Goal: Information Seeking & Learning: Find specific fact

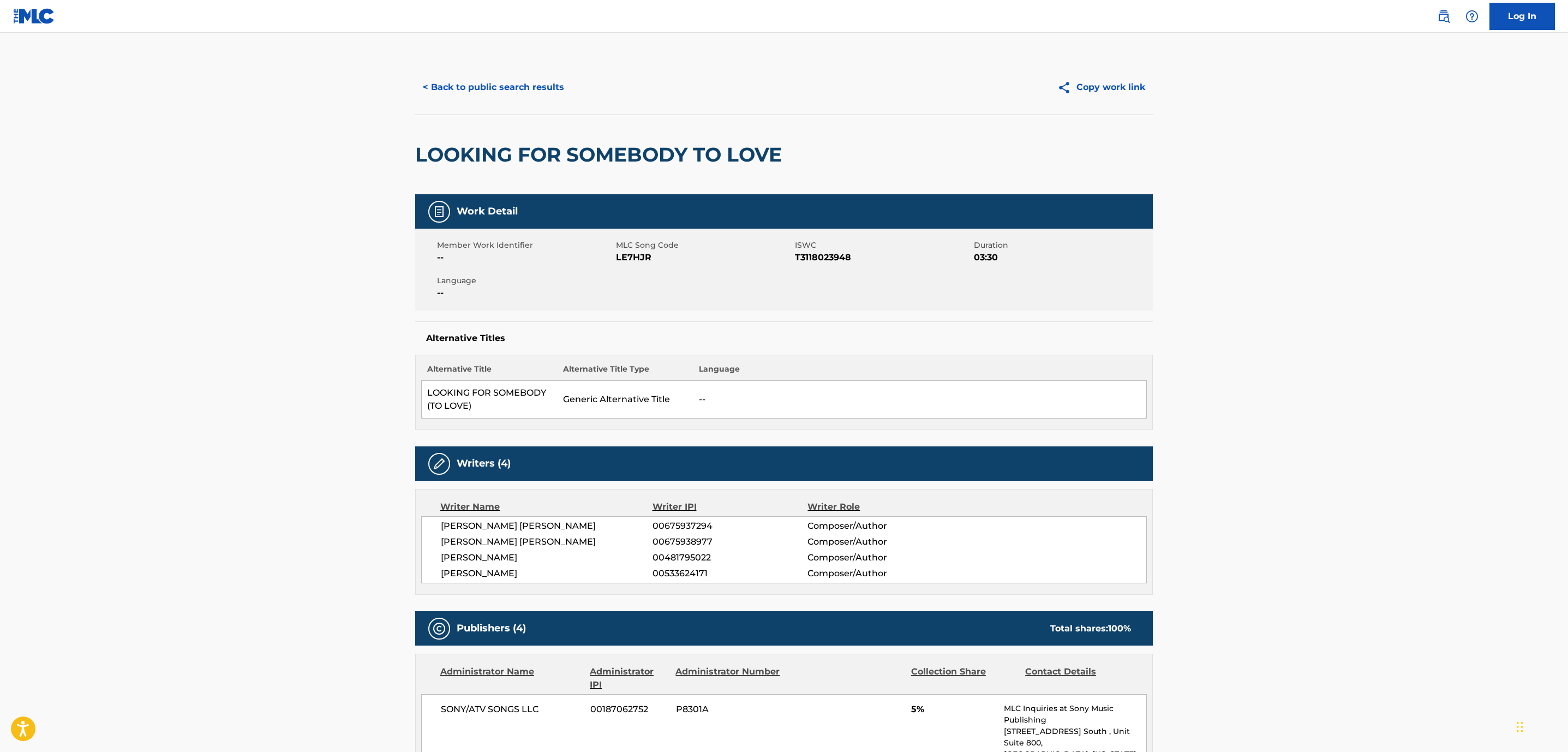
click at [551, 97] on button "< Back to public search results" at bounding box center [493, 88] width 157 height 27
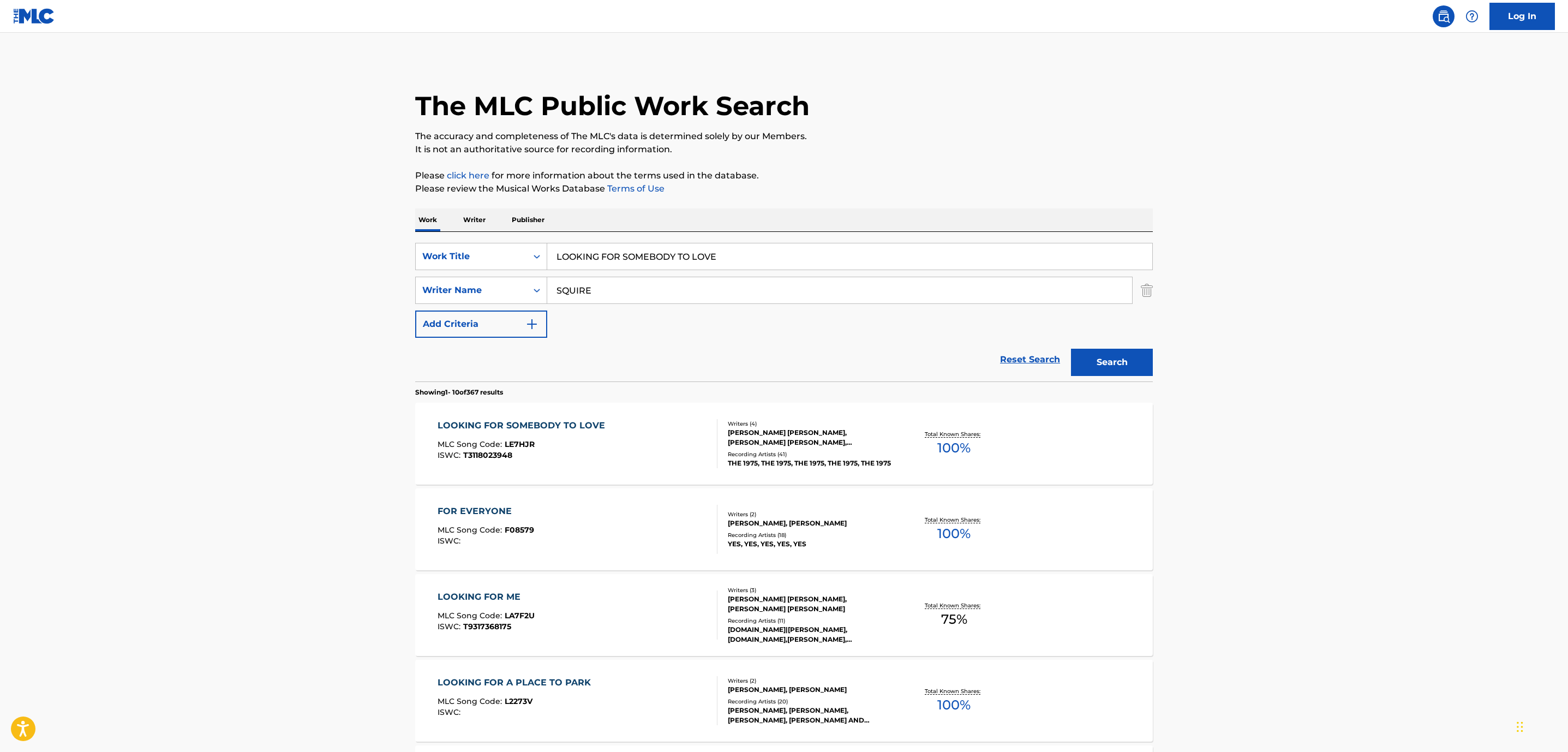
click at [135, 153] on main "The MLC Public Work Search The accuracy and completeness of The MLC's data is d…" at bounding box center [784, 675] width 1568 height 1285
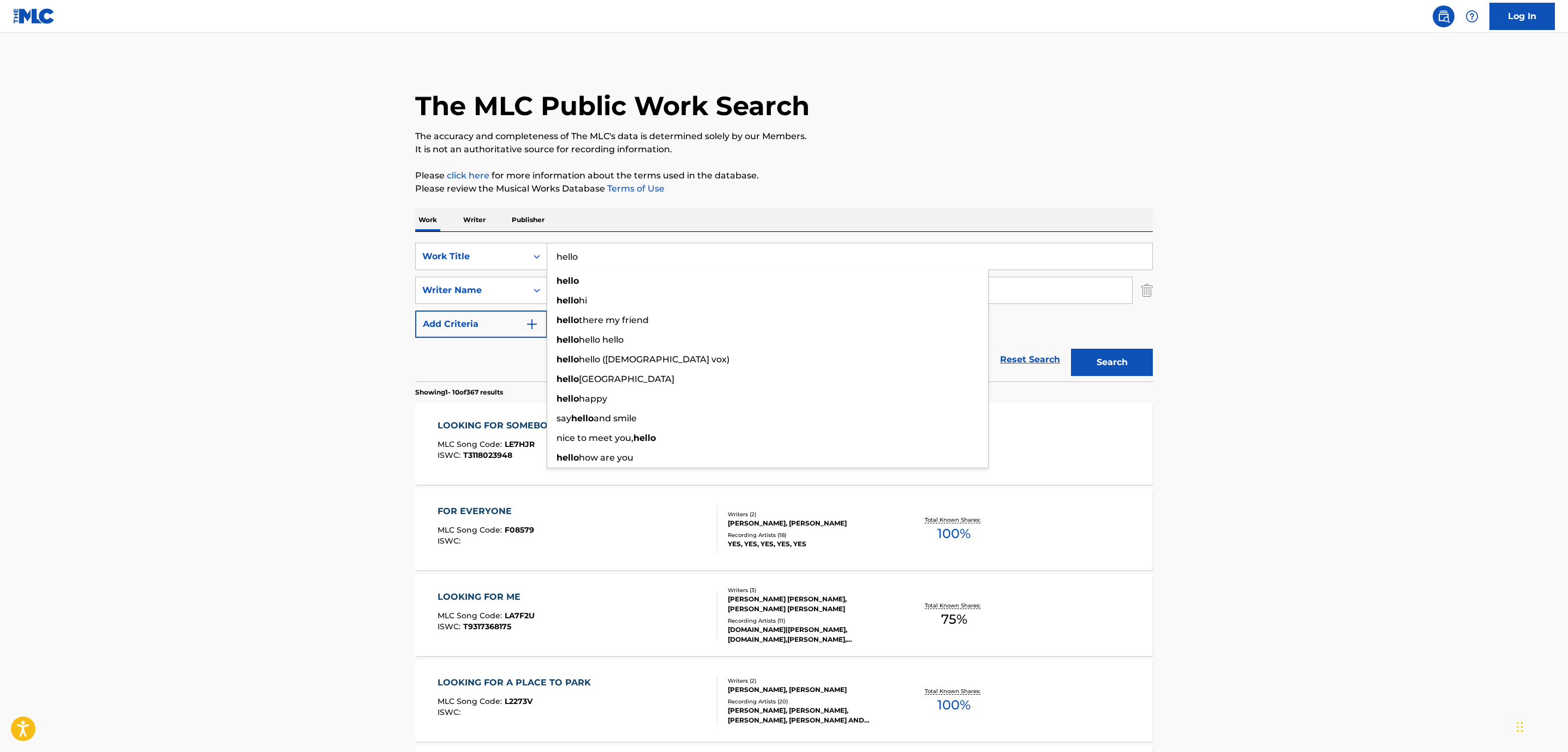
type input "hello"
click at [811, 187] on p "Please review the Musical Works Database Terms of Use" at bounding box center [784, 188] width 738 height 13
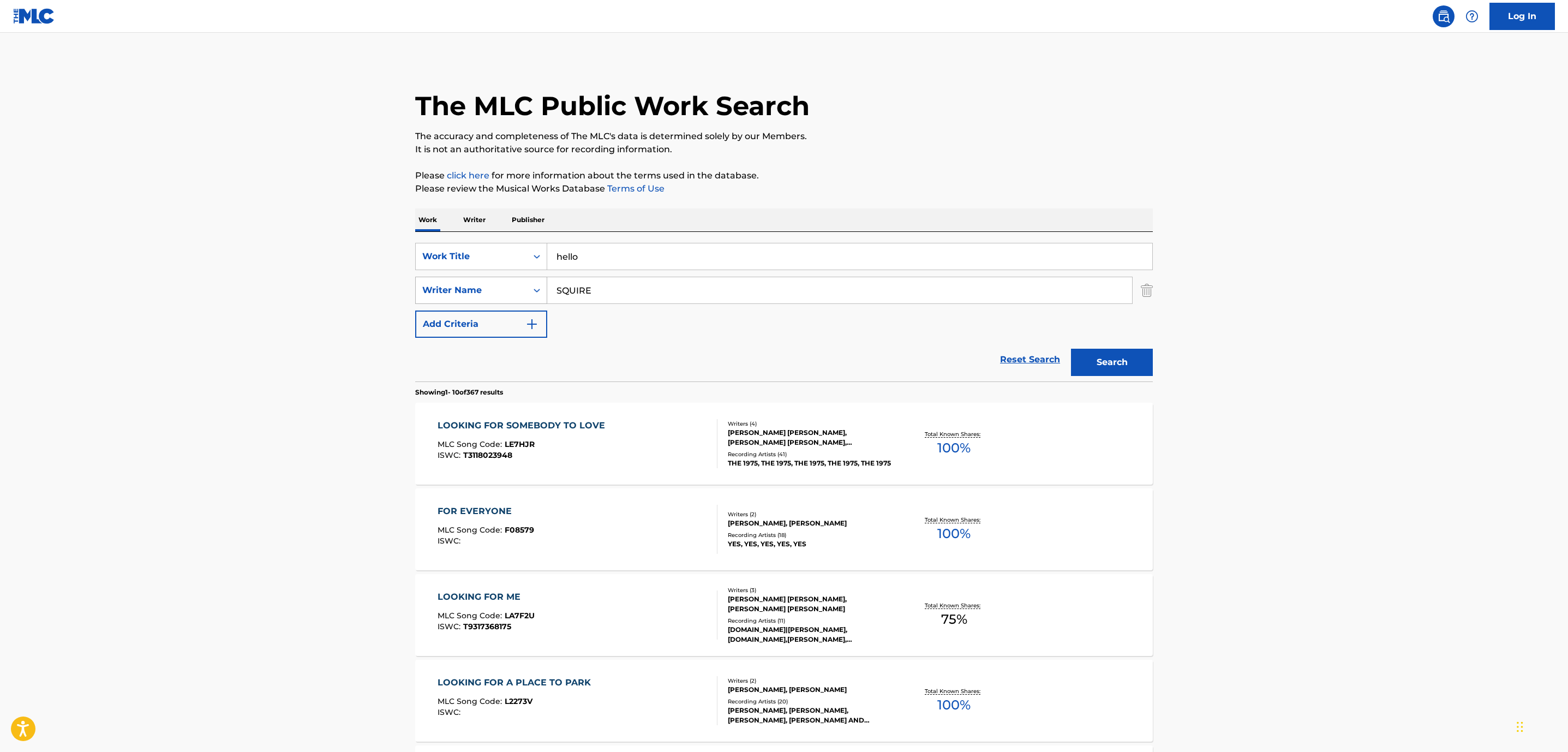
drag, startPoint x: 649, startPoint y: 296, endPoint x: 426, endPoint y: 293, distance: 223.0
click at [426, 293] on div "SearchWithCriteriac050e20a-01b9-4f50-aabc-8ec78a94b9af Writer Name [PERSON_NAME]" at bounding box center [784, 290] width 738 height 27
click at [1071, 349] on button "Search" at bounding box center [1111, 363] width 81 height 27
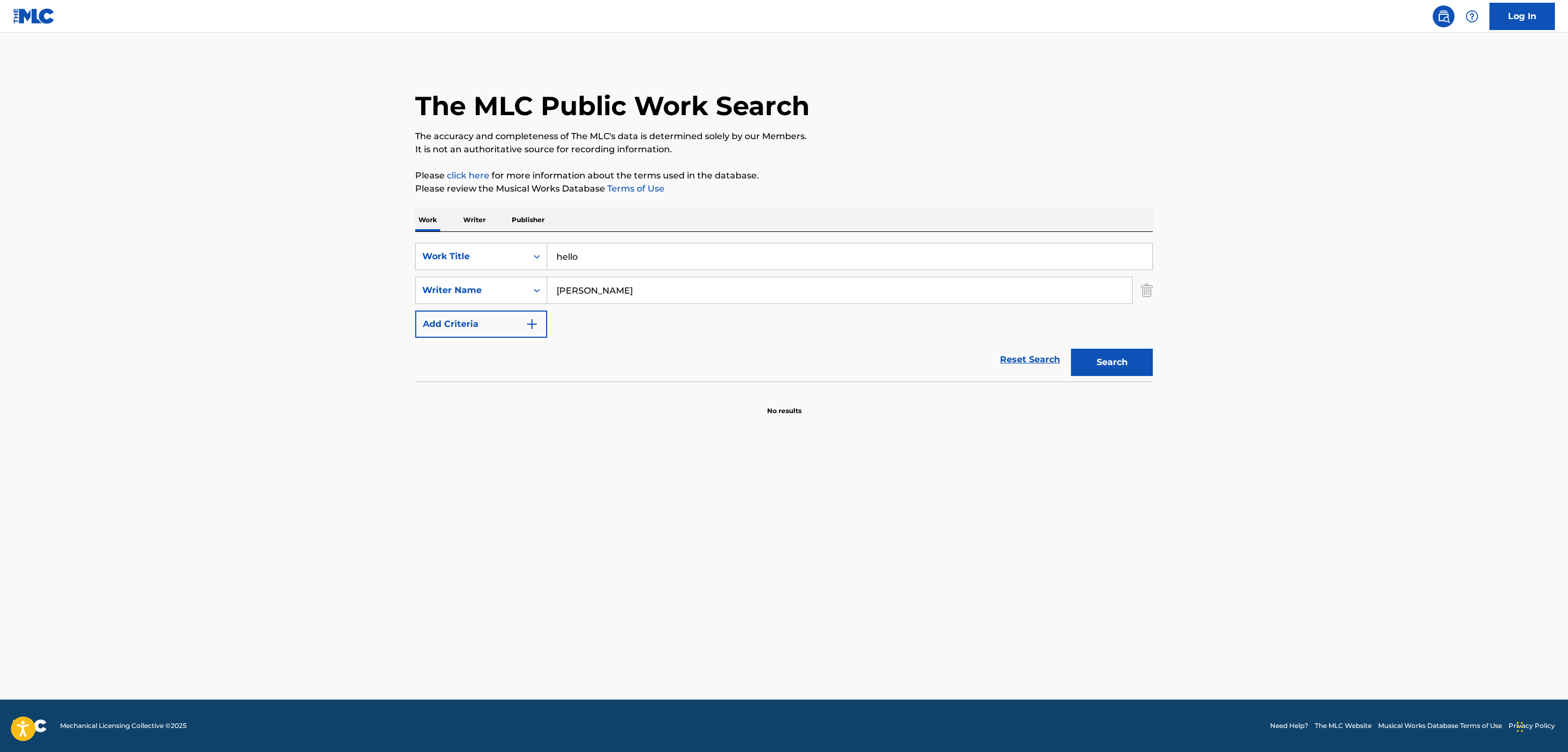
click at [581, 293] on input "[PERSON_NAME]" at bounding box center [840, 290] width 585 height 26
type input "[PERSON_NAME]"
click at [1071, 349] on button "Search" at bounding box center [1111, 363] width 81 height 27
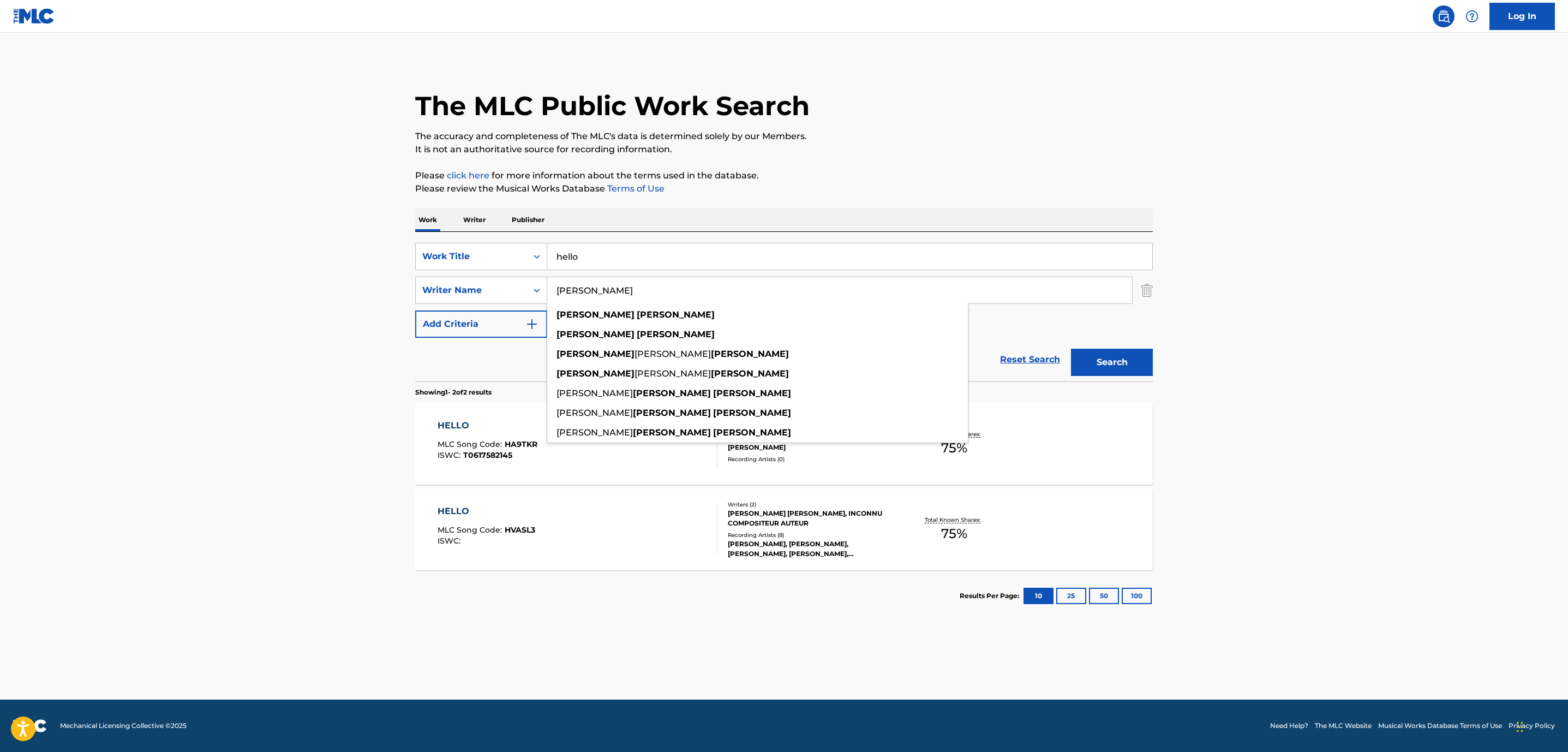
click at [346, 437] on main "The MLC Public Work Search The accuracy and completeness of The MLC's data is d…" at bounding box center [784, 366] width 1568 height 667
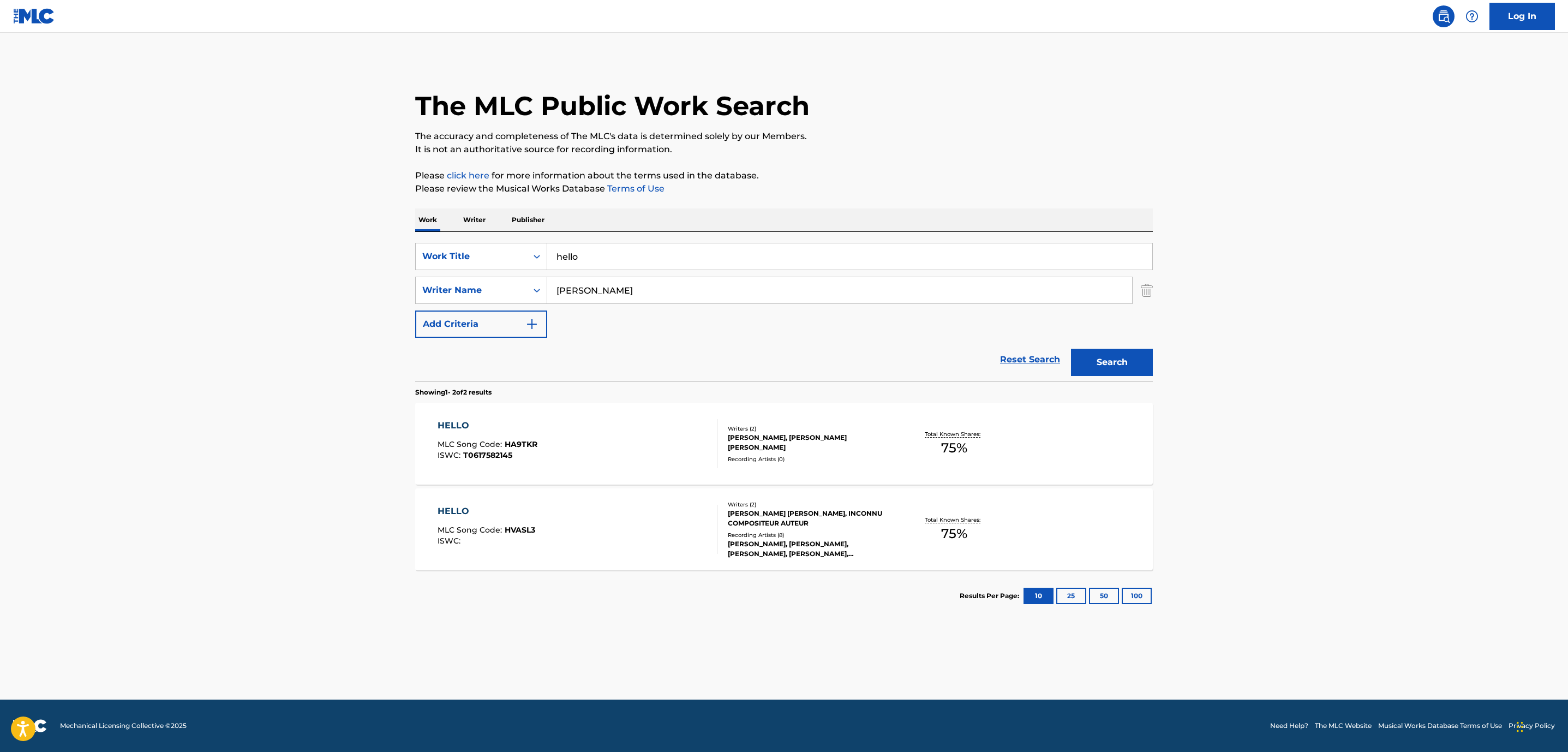
click at [676, 536] on div "HELLO MLC Song Code : HVASL3 ISWC :" at bounding box center [578, 530] width 280 height 49
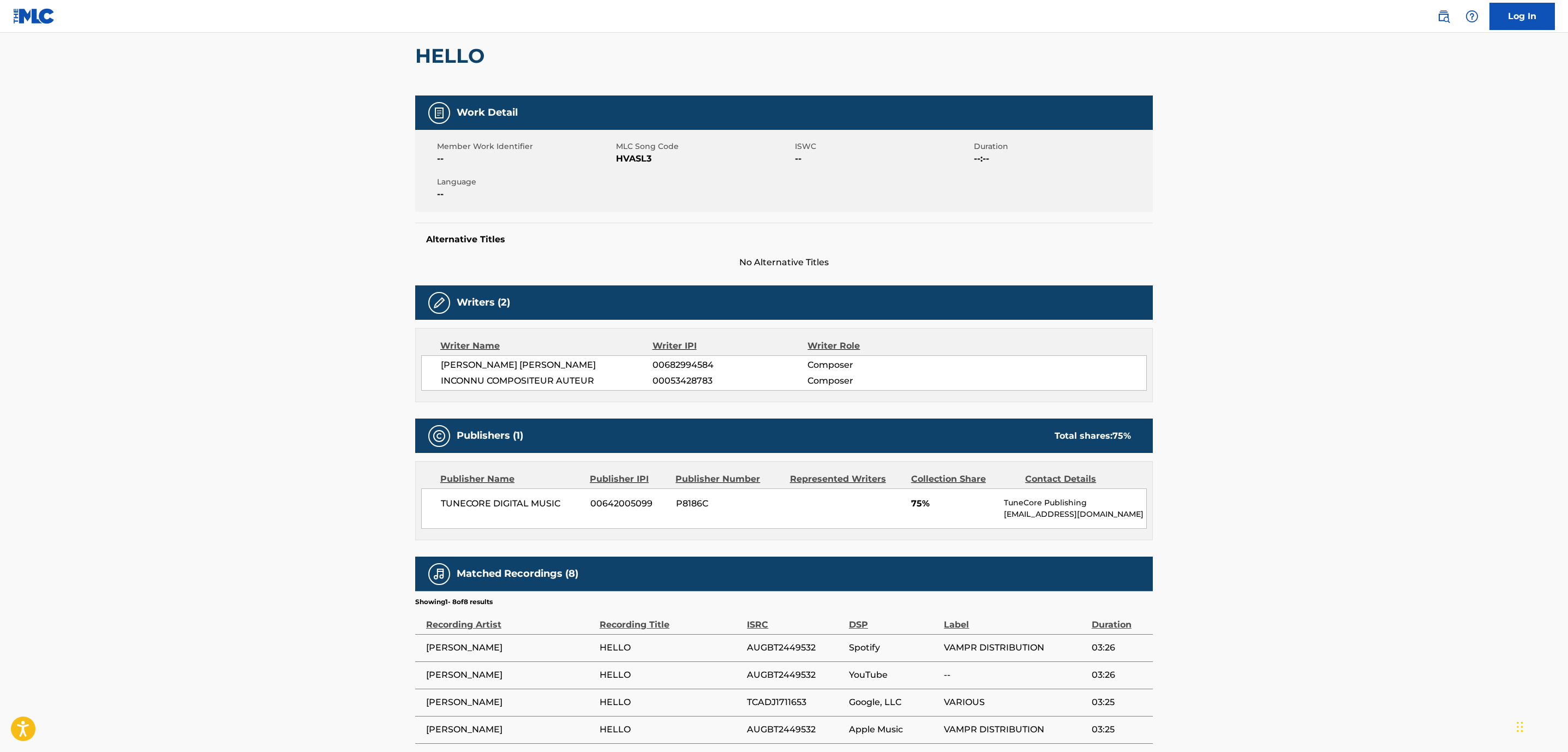
scroll to position [158, 0]
